Goal: Check status: Check status

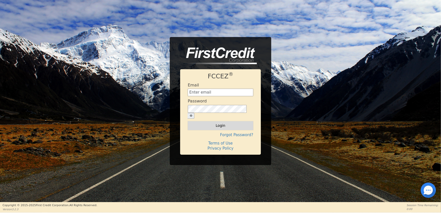
type input "[EMAIL_ADDRESS][DOMAIN_NAME]"
click at [208, 121] on button "Login" at bounding box center [220, 125] width 65 height 9
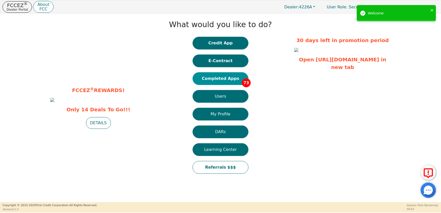
click at [223, 79] on button "Completed Apps 73" at bounding box center [221, 78] width 56 height 13
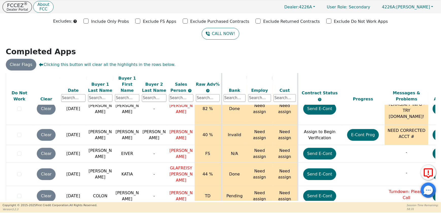
scroll to position [1259, 0]
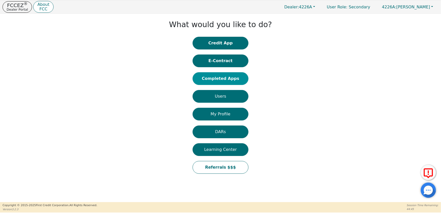
click at [231, 81] on button "Completed Apps" at bounding box center [221, 78] width 56 height 13
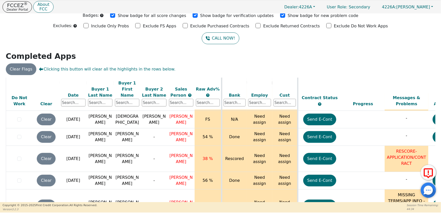
scroll to position [1259, 0]
